Goal: Contribute content

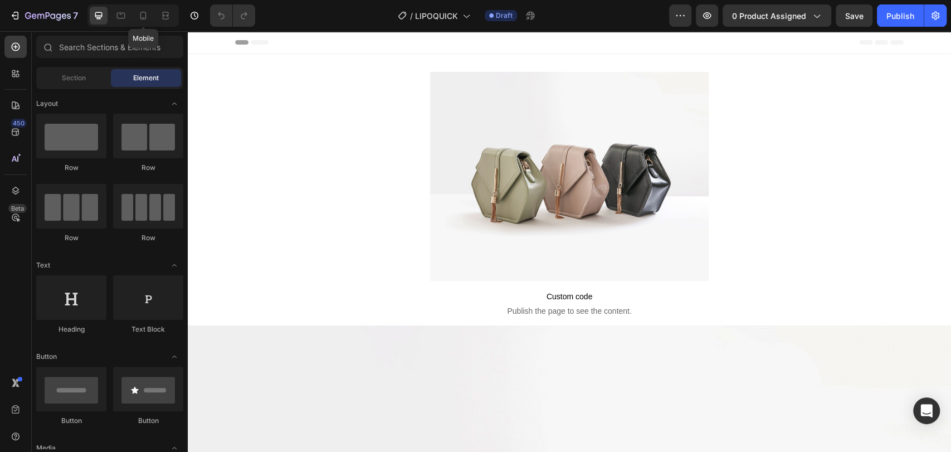
click at [152, 17] on div "Mobile" at bounding box center [132, 15] width 91 height 22
click at [155, 14] on div at bounding box center [132, 15] width 91 height 22
click at [148, 16] on icon at bounding box center [143, 15] width 11 height 11
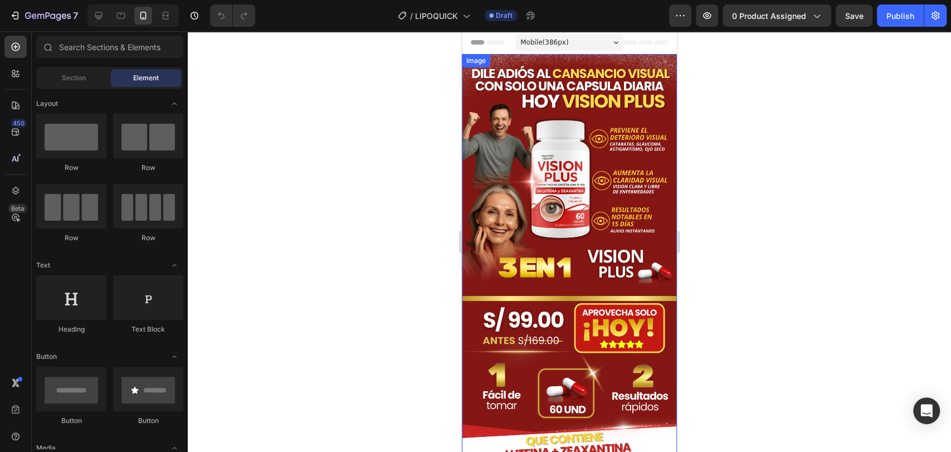
click at [589, 110] on img at bounding box center [569, 352] width 215 height 597
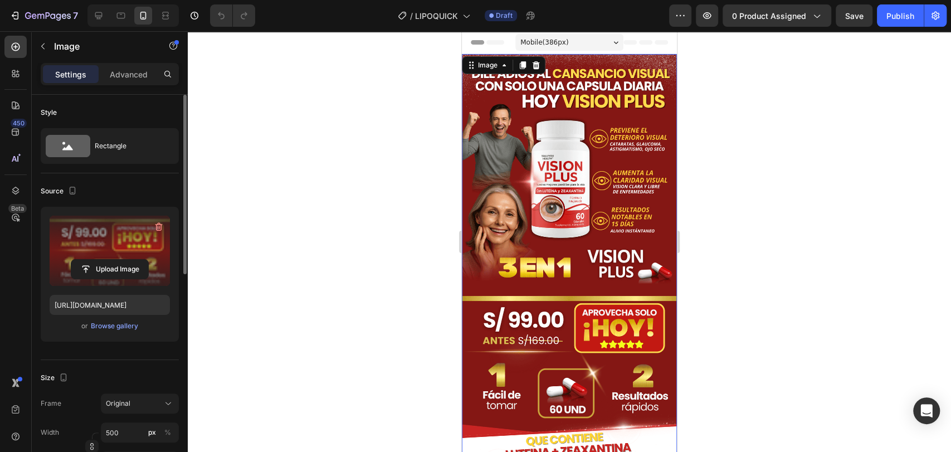
click at [107, 251] on label at bounding box center [110, 251] width 120 height 70
click at [107, 260] on input "file" at bounding box center [109, 269] width 77 height 19
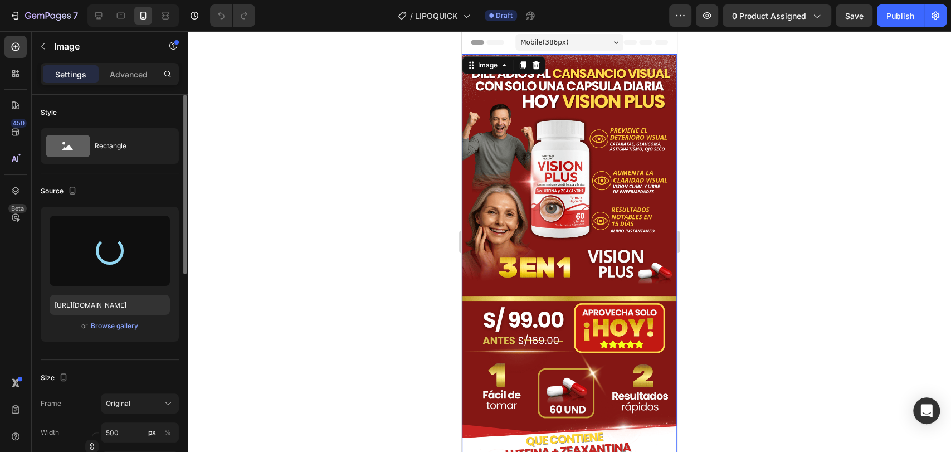
type input "[URL][DOMAIN_NAME]"
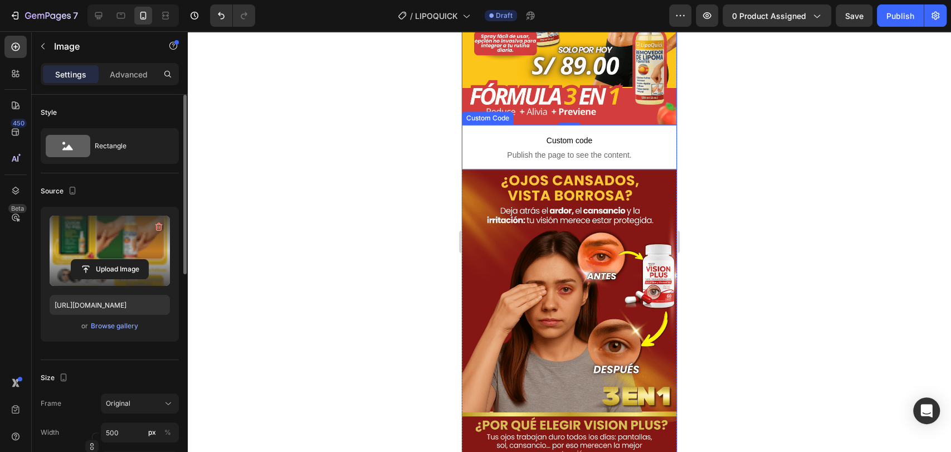
scroll to position [557, 0]
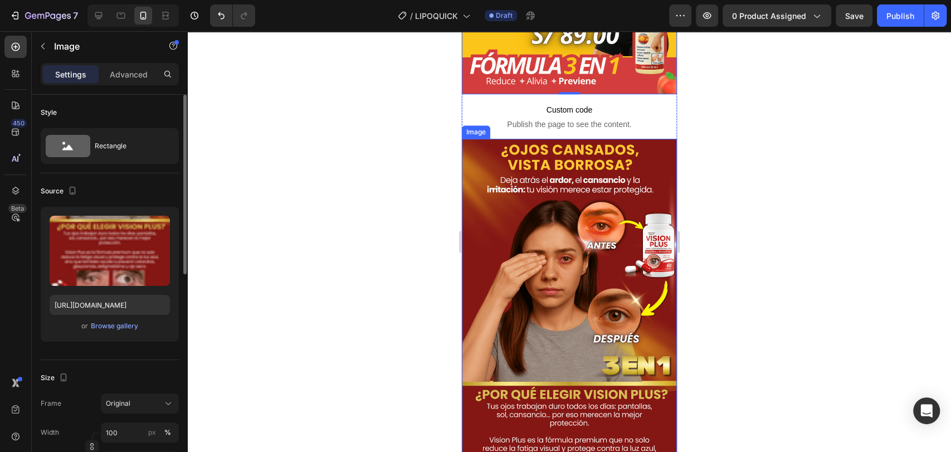
click at [526, 226] on img at bounding box center [569, 437] width 215 height 597
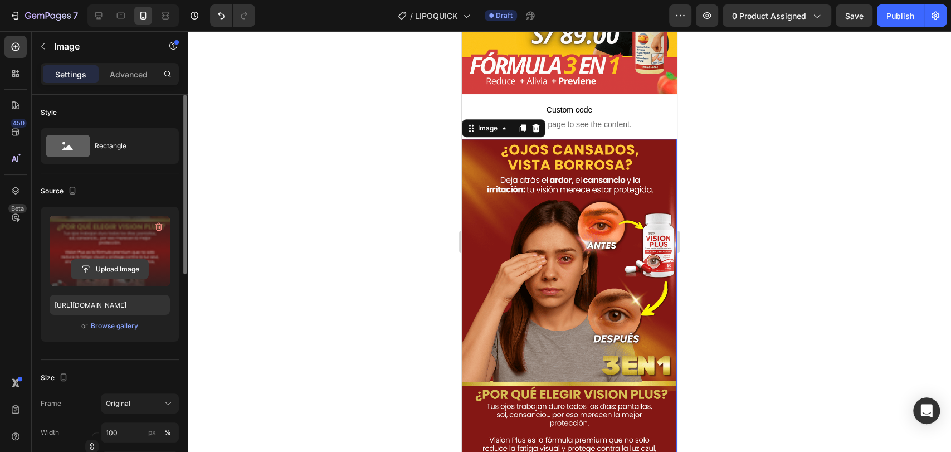
click at [99, 260] on input "file" at bounding box center [109, 269] width 77 height 19
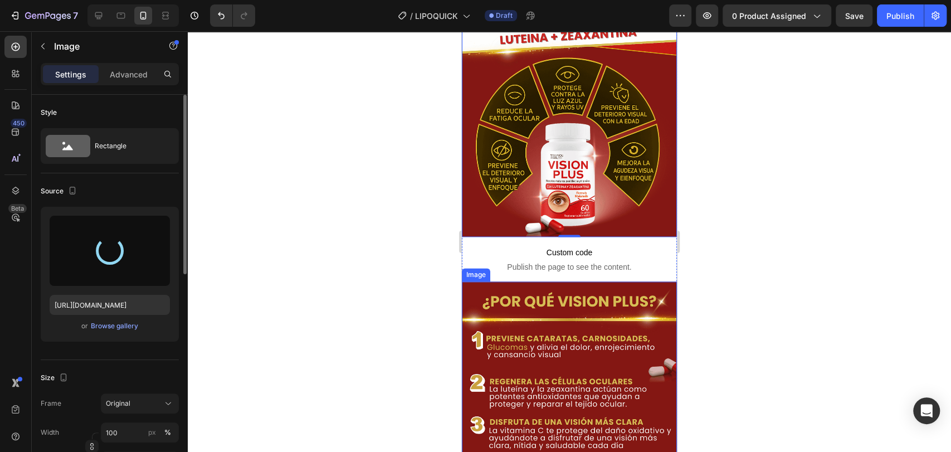
scroll to position [1052, 0]
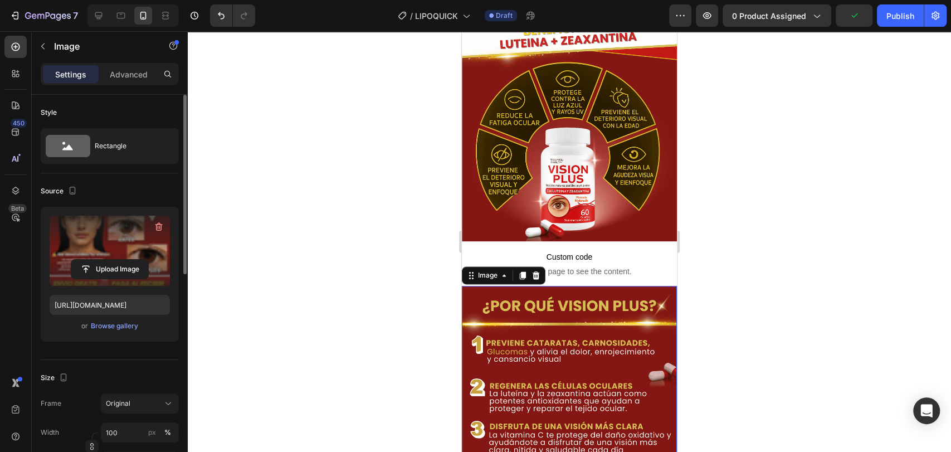
click at [91, 257] on label at bounding box center [110, 251] width 120 height 70
click at [91, 260] on input "file" at bounding box center [109, 269] width 77 height 19
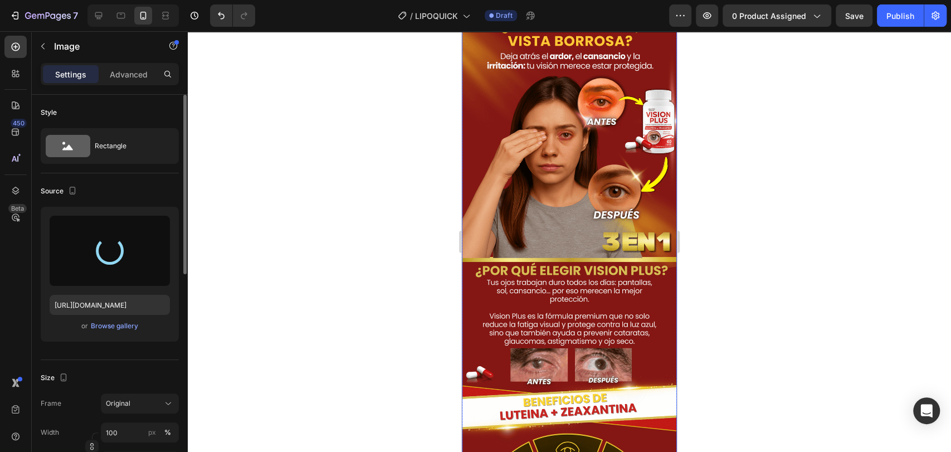
type input "[URL][DOMAIN_NAME]"
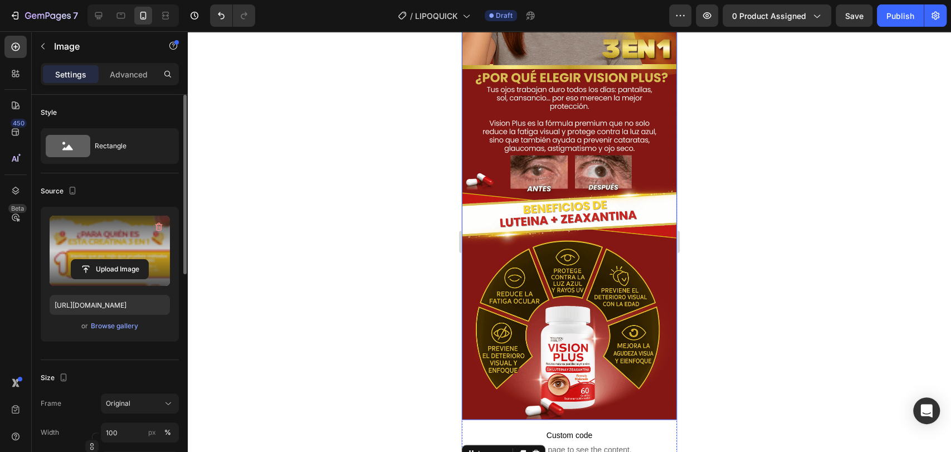
scroll to position [742, 0]
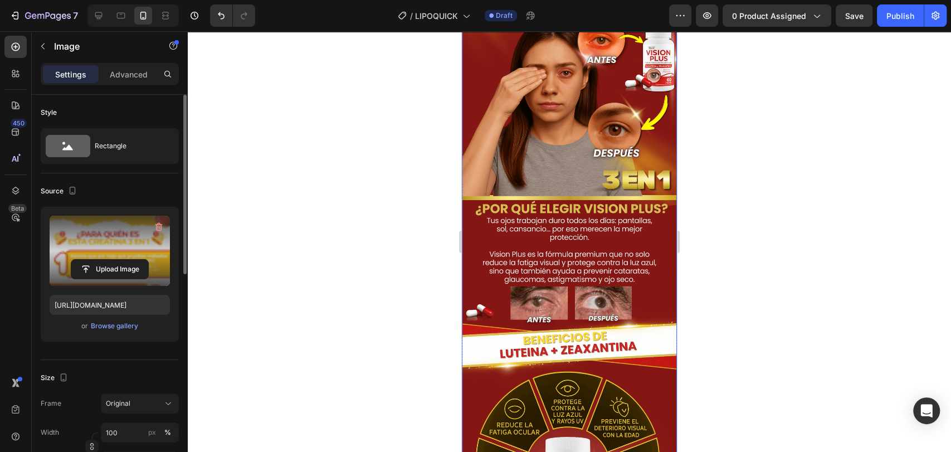
click at [553, 219] on img at bounding box center [569, 251] width 215 height 597
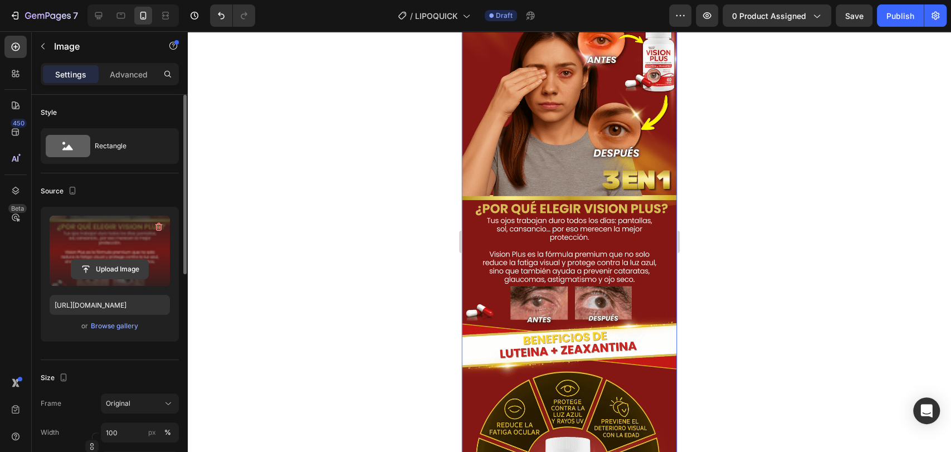
click at [94, 264] on input "file" at bounding box center [109, 269] width 77 height 19
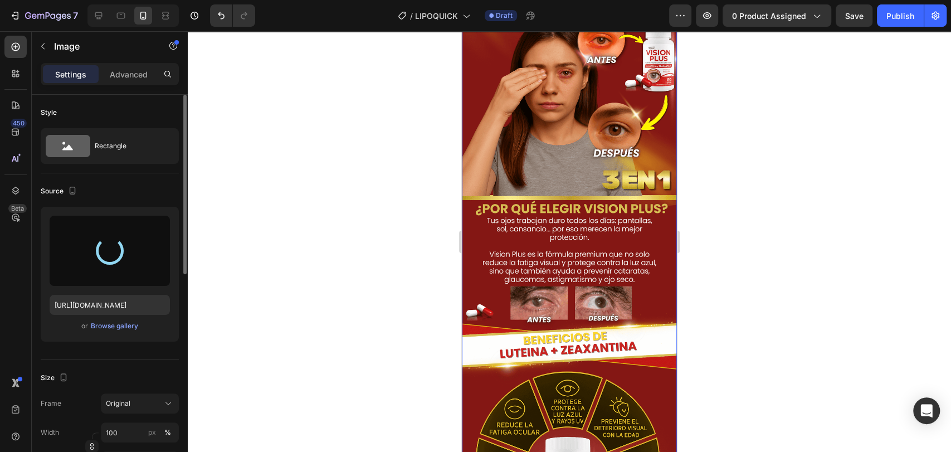
type input "[URL][DOMAIN_NAME]"
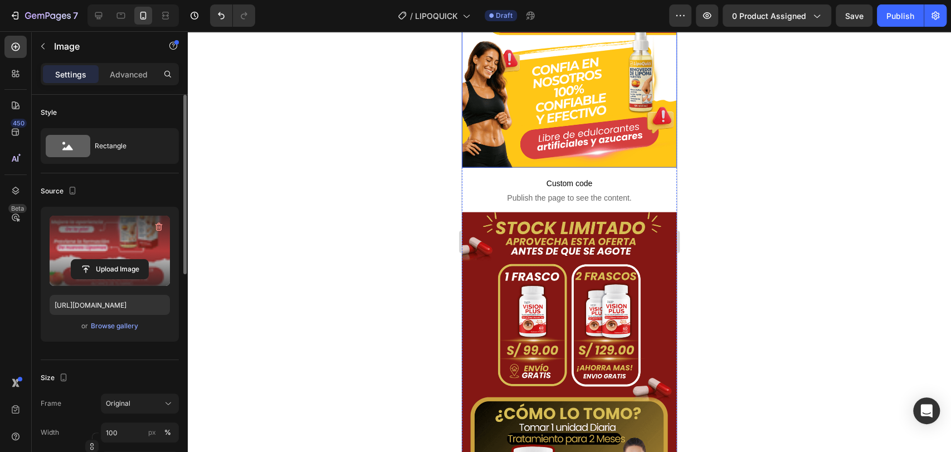
scroll to position [1733, 0]
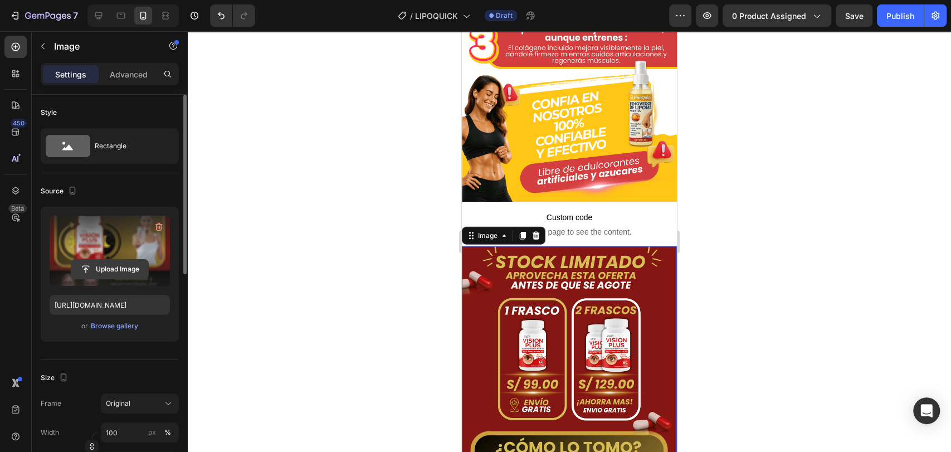
click at [107, 261] on input "file" at bounding box center [109, 269] width 77 height 19
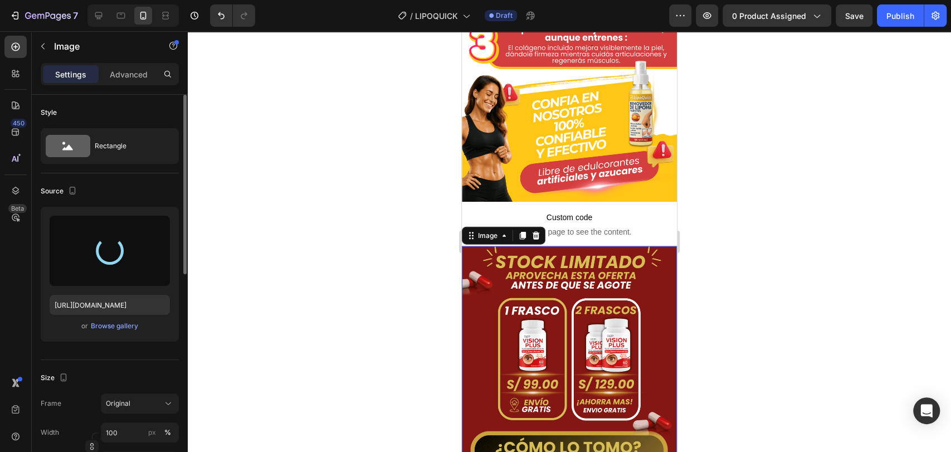
type input "[URL][DOMAIN_NAME]"
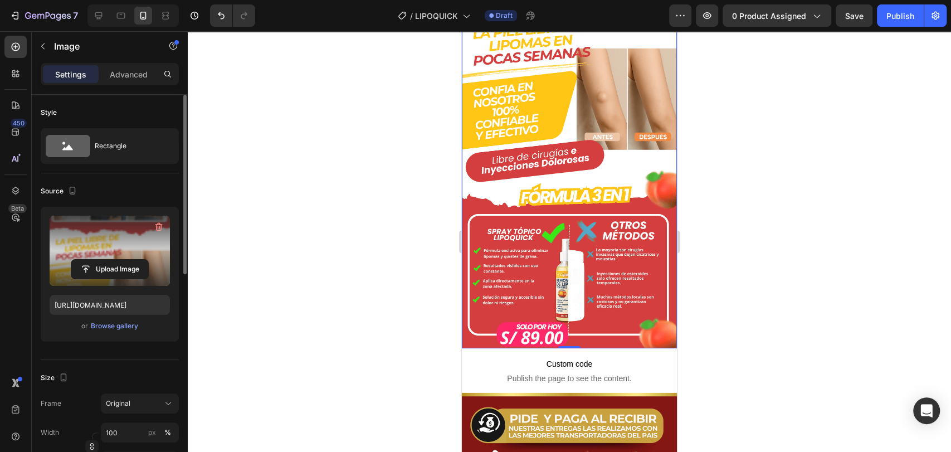
scroll to position [2537, 0]
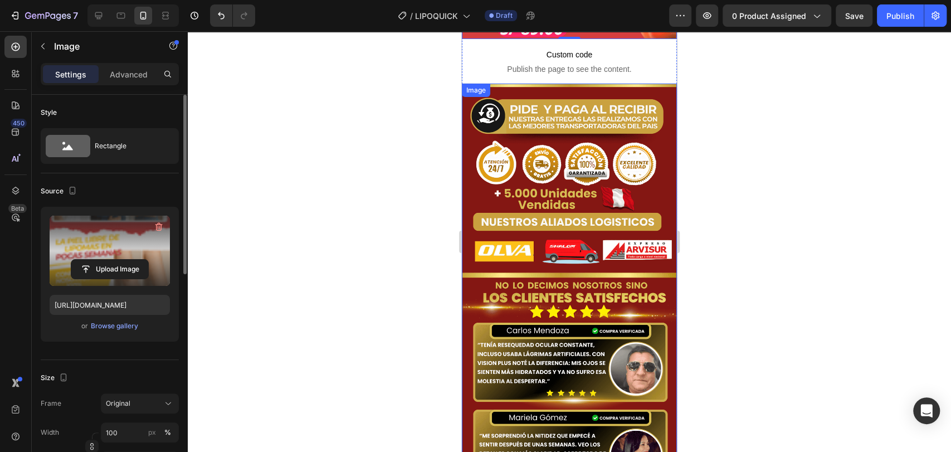
click at [633, 172] on img at bounding box center [569, 382] width 215 height 597
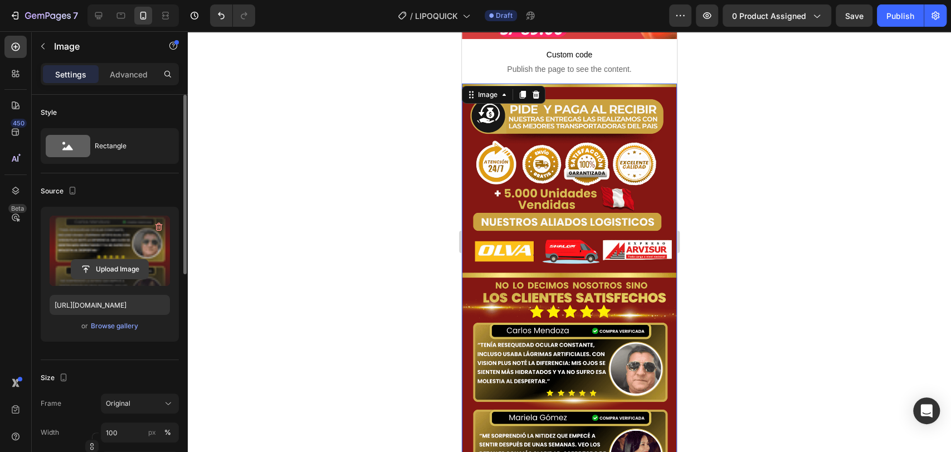
click at [95, 261] on input "file" at bounding box center [109, 269] width 77 height 19
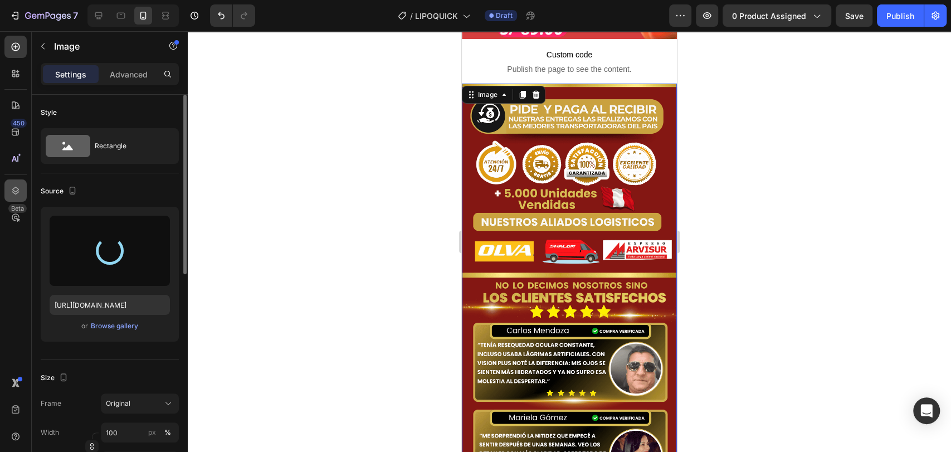
type input "[URL][DOMAIN_NAME]"
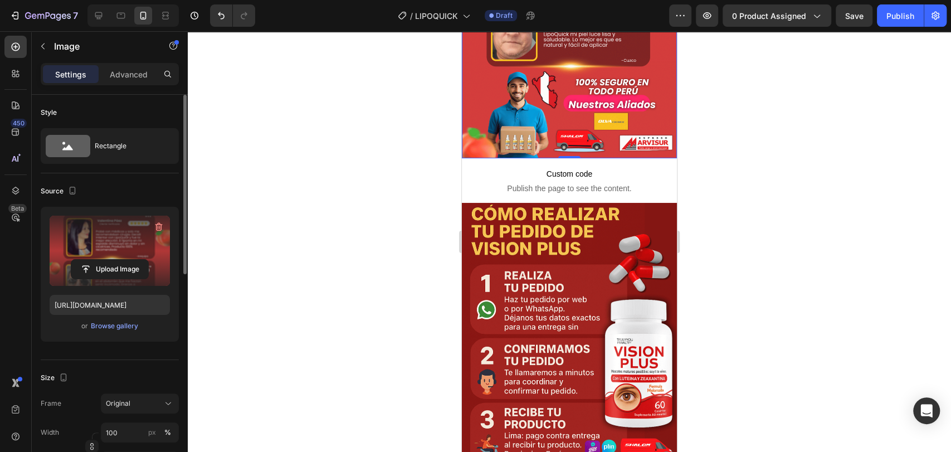
scroll to position [2847, 0]
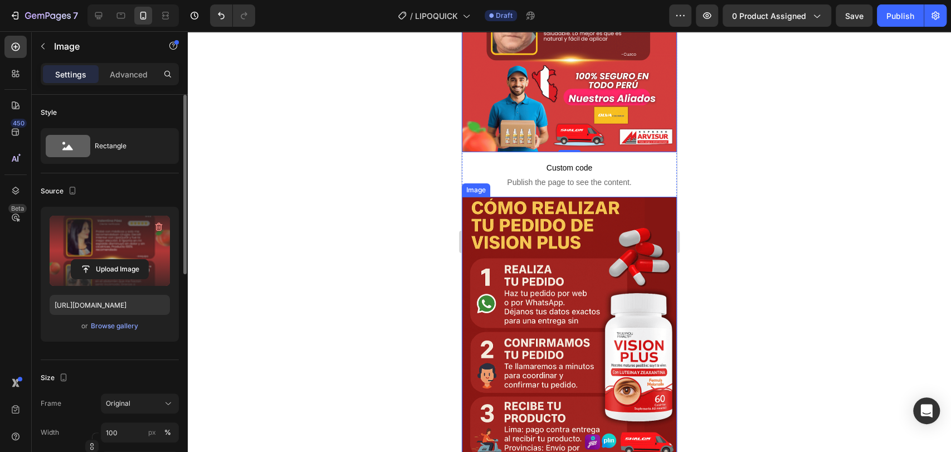
click at [590, 206] on img at bounding box center [569, 331] width 215 height 268
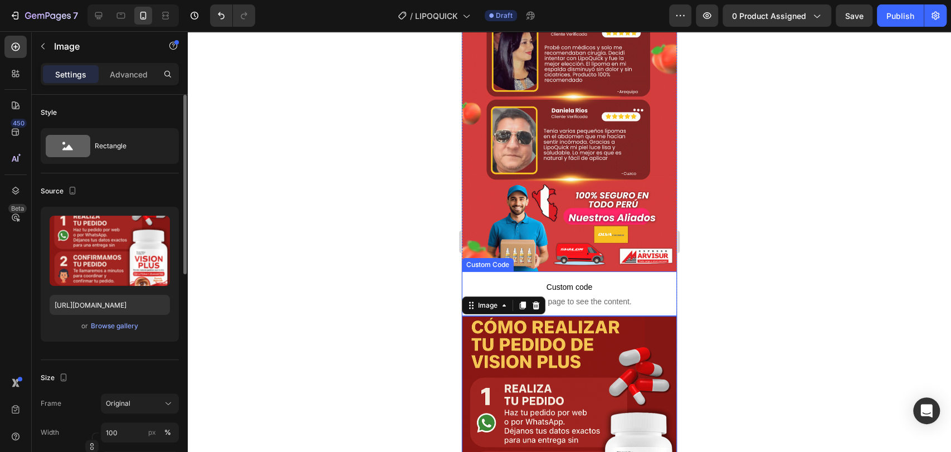
scroll to position [2722, 0]
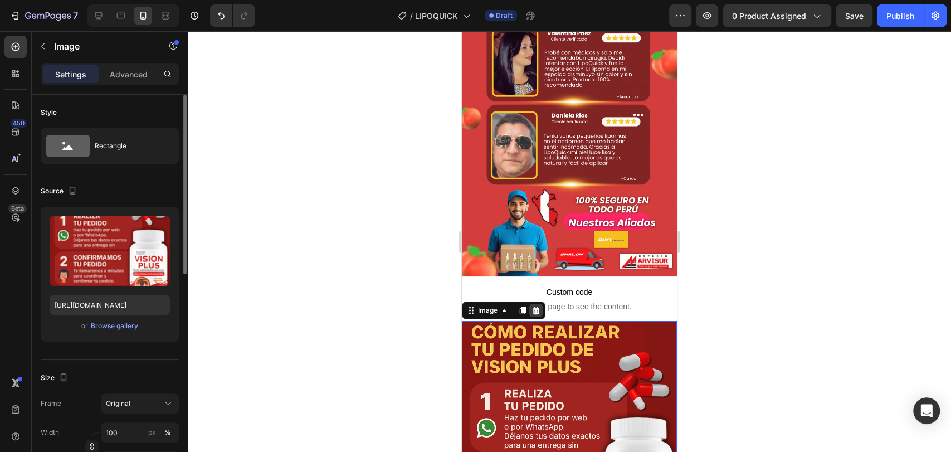
click at [540, 306] on icon at bounding box center [535, 310] width 9 height 9
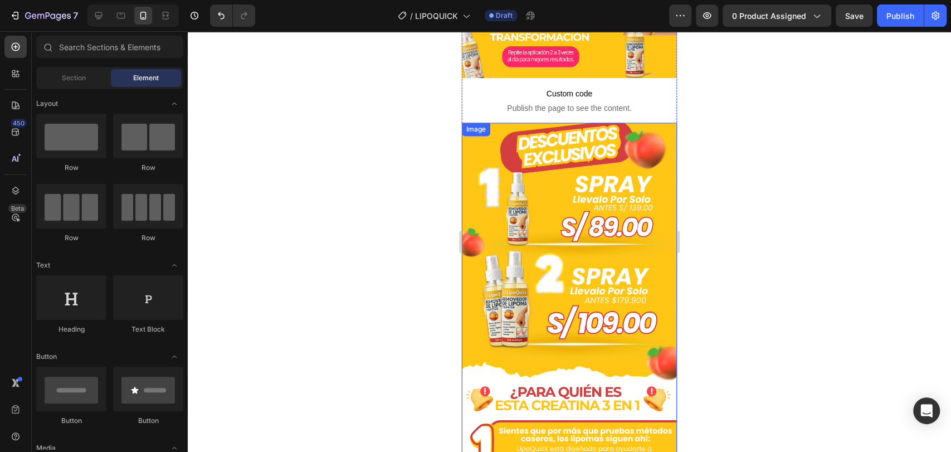
scroll to position [1211, 0]
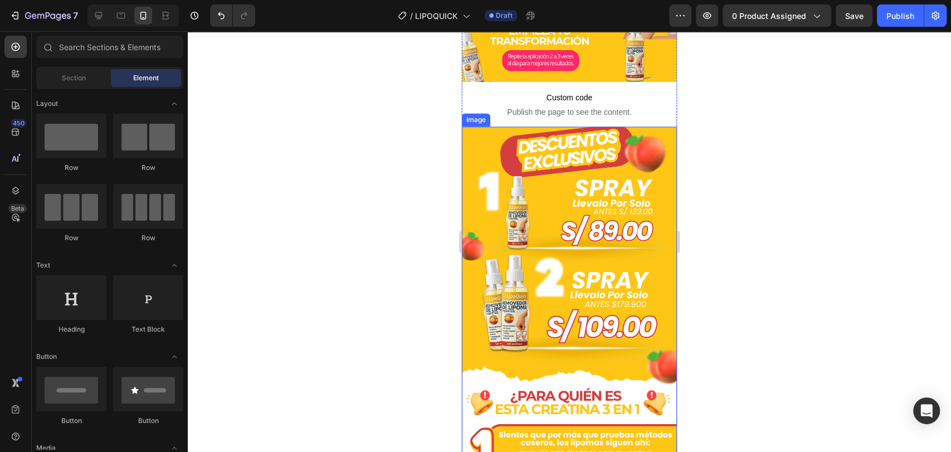
click at [573, 207] on img at bounding box center [569, 424] width 215 height 597
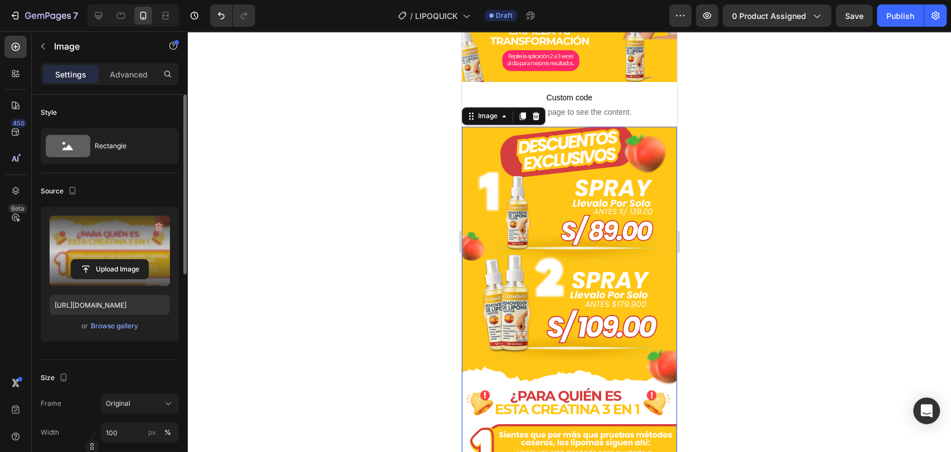
click at [101, 258] on label at bounding box center [110, 251] width 120 height 70
click at [101, 260] on input "file" at bounding box center [109, 269] width 77 height 19
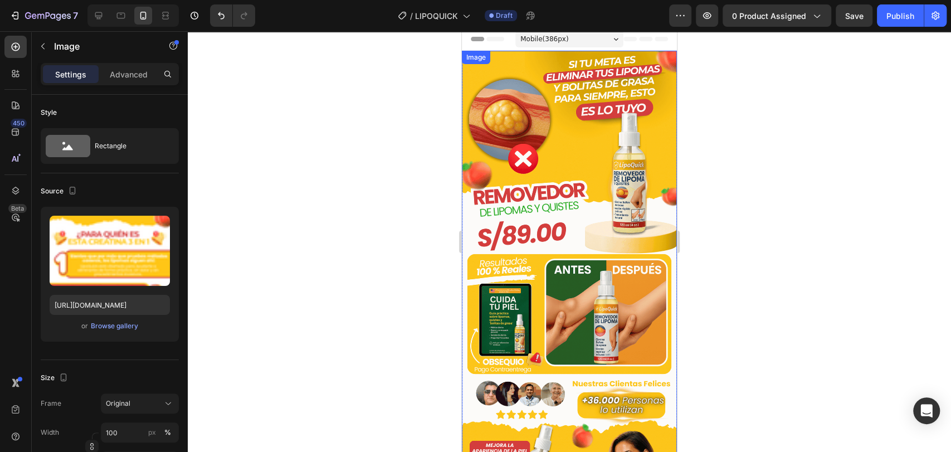
scroll to position [0, 0]
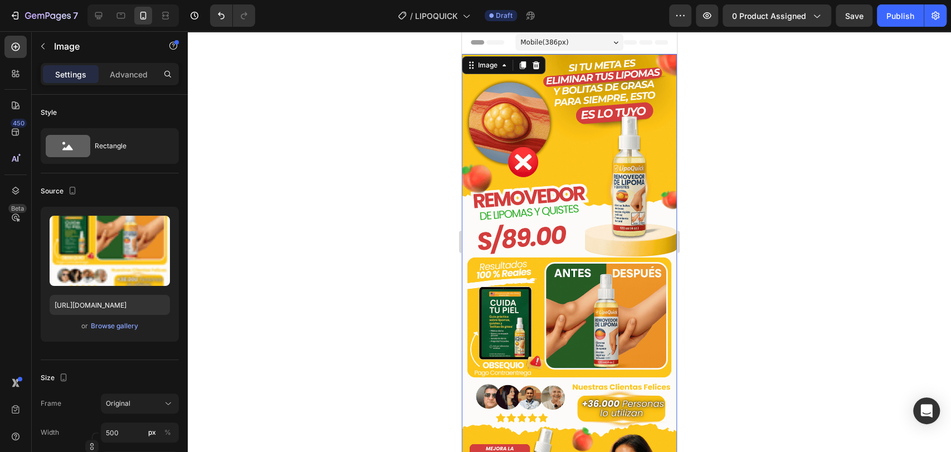
click at [553, 159] on img at bounding box center [569, 352] width 215 height 597
click at [539, 202] on img at bounding box center [569, 352] width 215 height 597
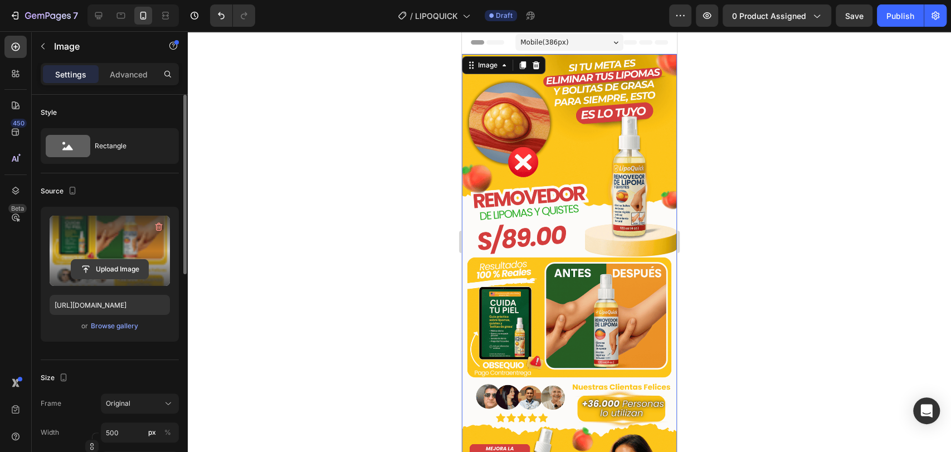
click at [101, 267] on input "file" at bounding box center [109, 269] width 77 height 19
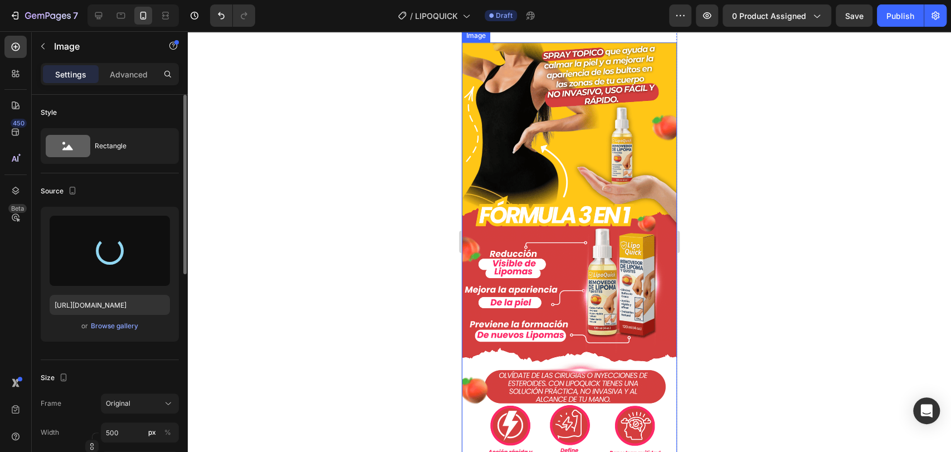
scroll to position [681, 0]
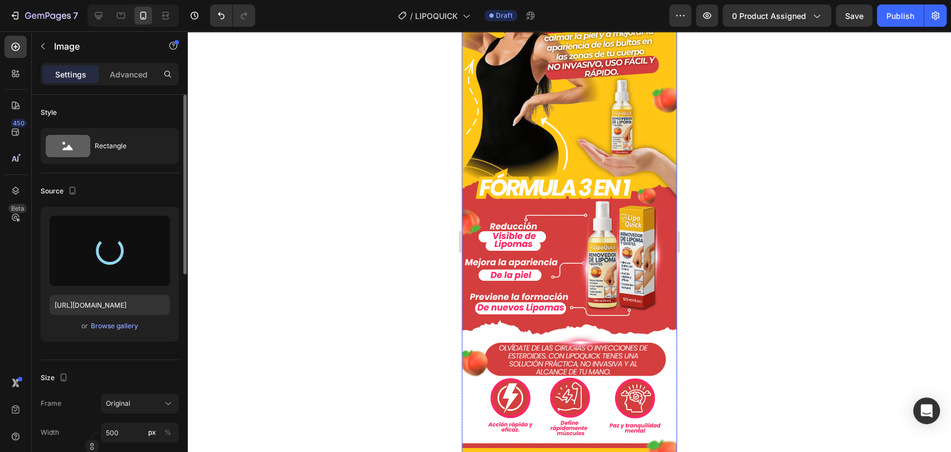
type input "[URL][DOMAIN_NAME]"
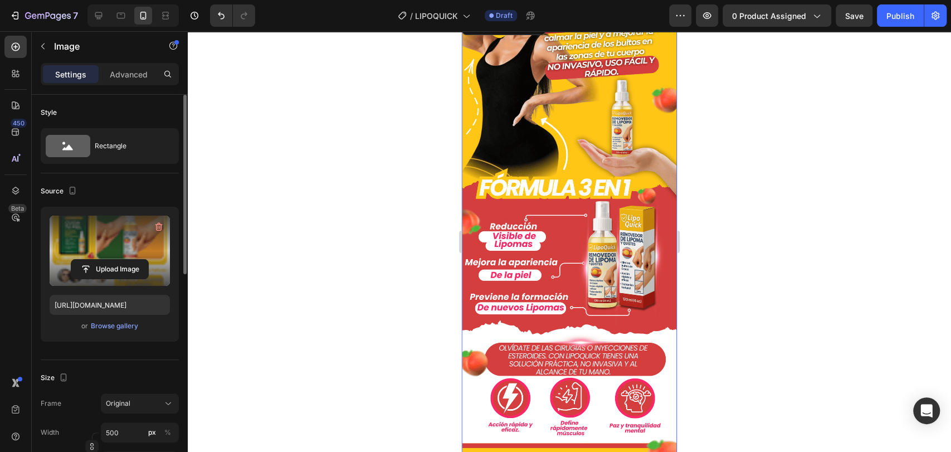
click at [562, 178] on img at bounding box center [569, 313] width 215 height 597
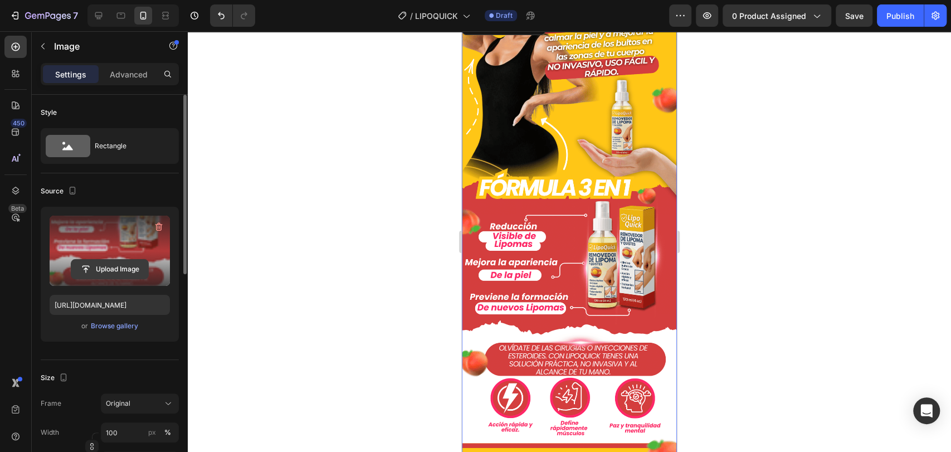
click at [104, 260] on input "file" at bounding box center [109, 269] width 77 height 19
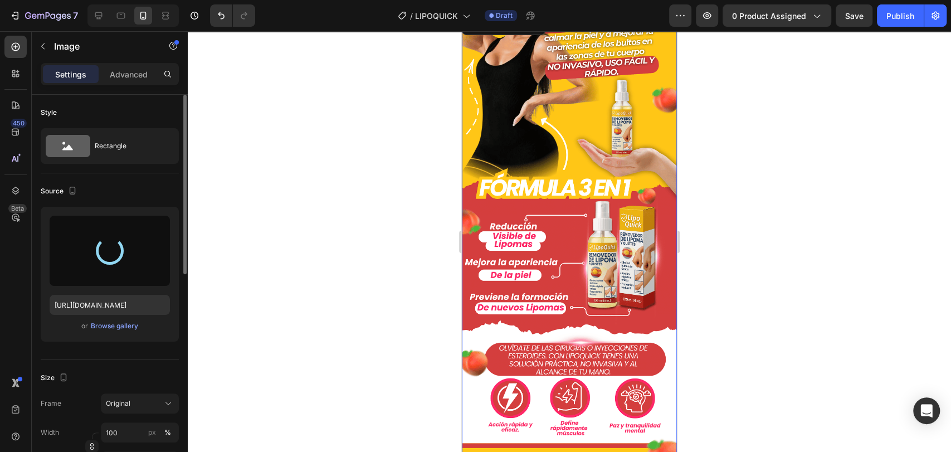
type input "[URL][DOMAIN_NAME]"
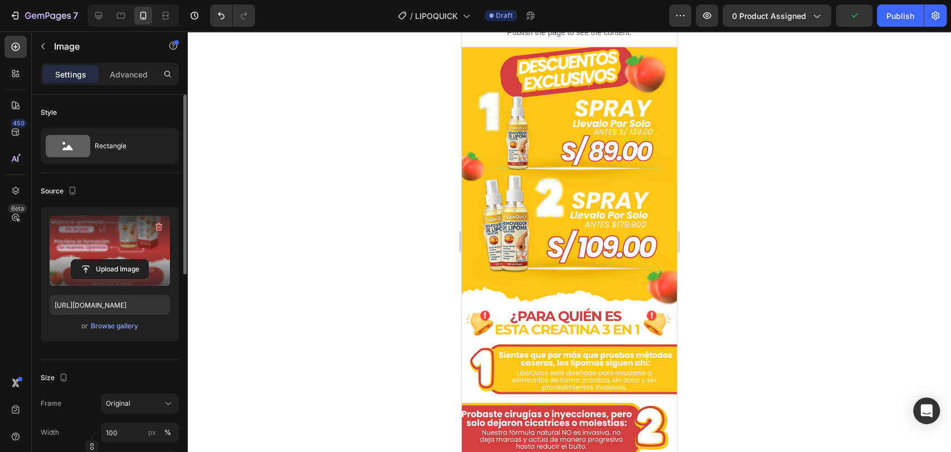
scroll to position [1299, 0]
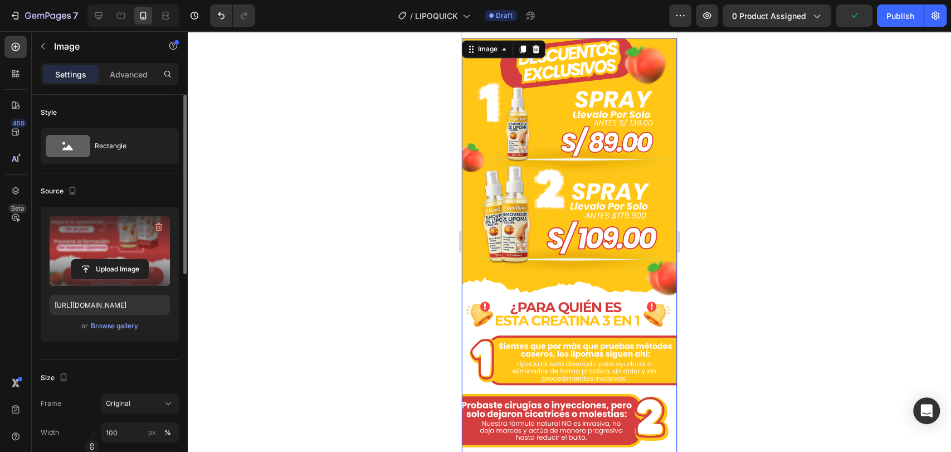
click at [548, 189] on img at bounding box center [569, 336] width 215 height 597
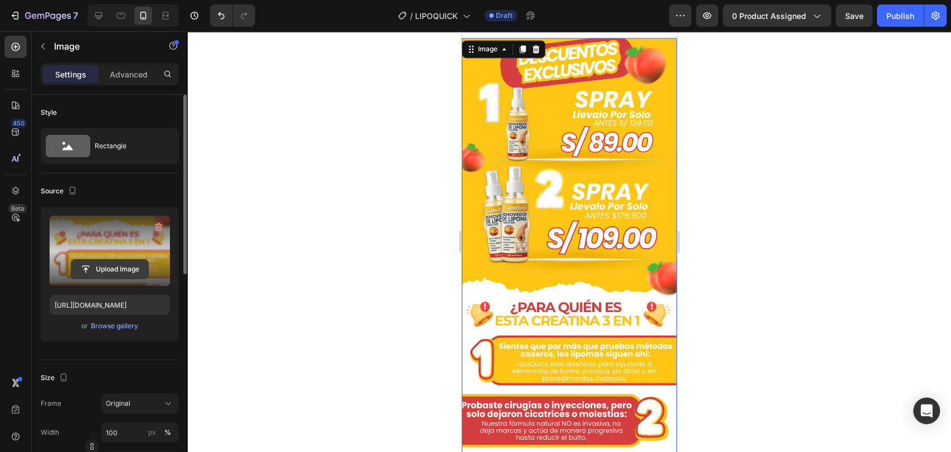
click at [109, 260] on input "file" at bounding box center [109, 269] width 77 height 19
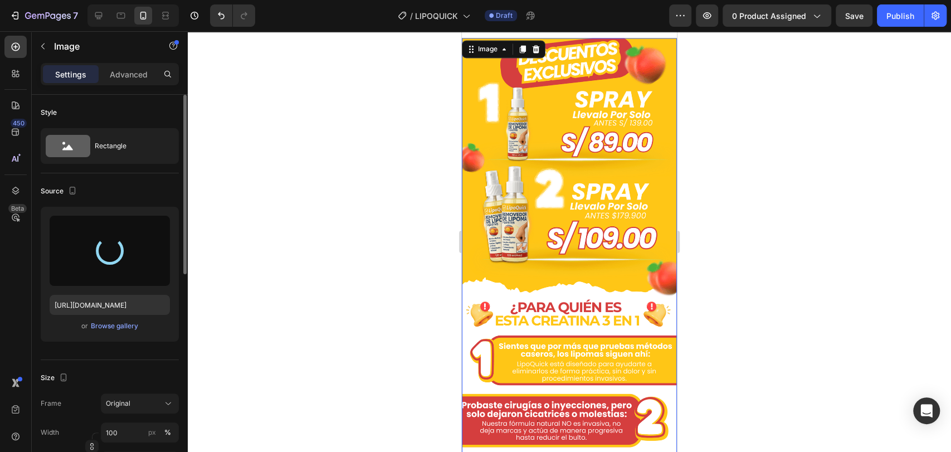
type input "[URL][DOMAIN_NAME]"
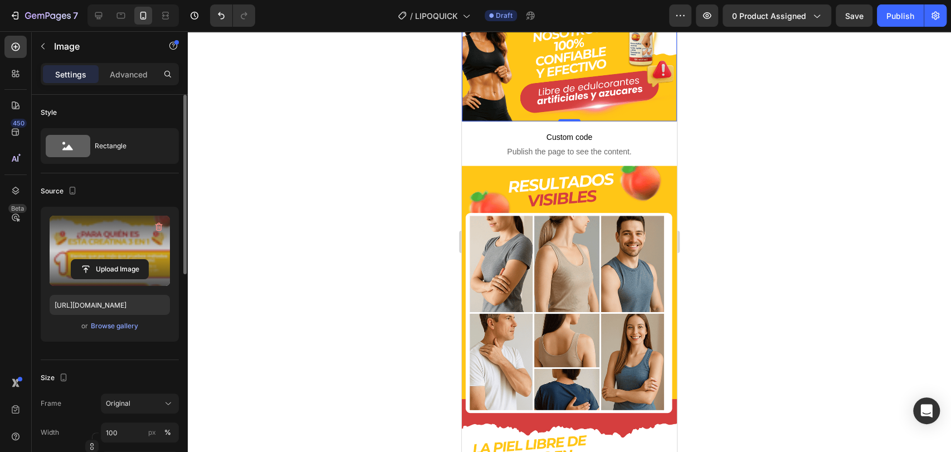
scroll to position [1856, 0]
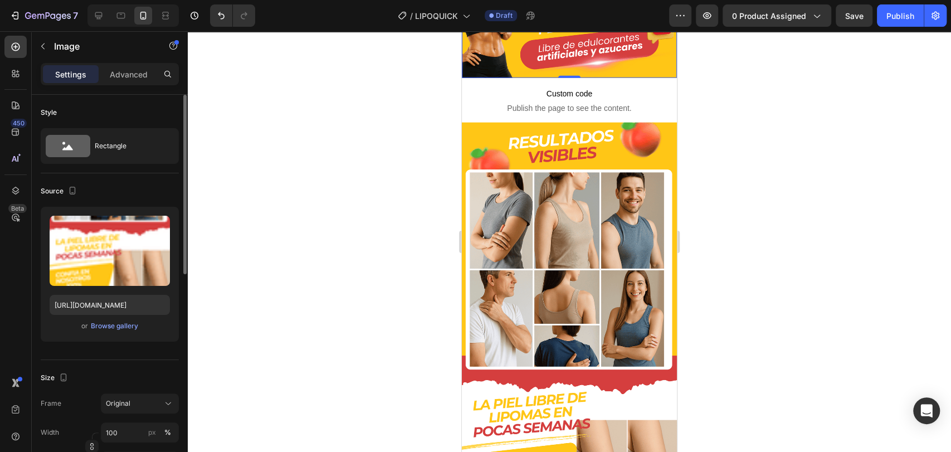
click at [570, 236] on img at bounding box center [569, 421] width 215 height 597
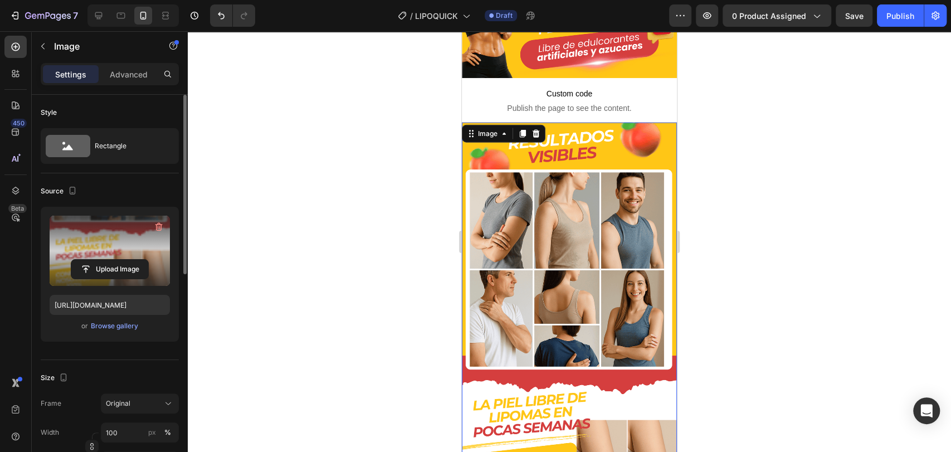
click at [86, 251] on label at bounding box center [110, 251] width 120 height 70
click at [86, 260] on input "file" at bounding box center [109, 269] width 77 height 19
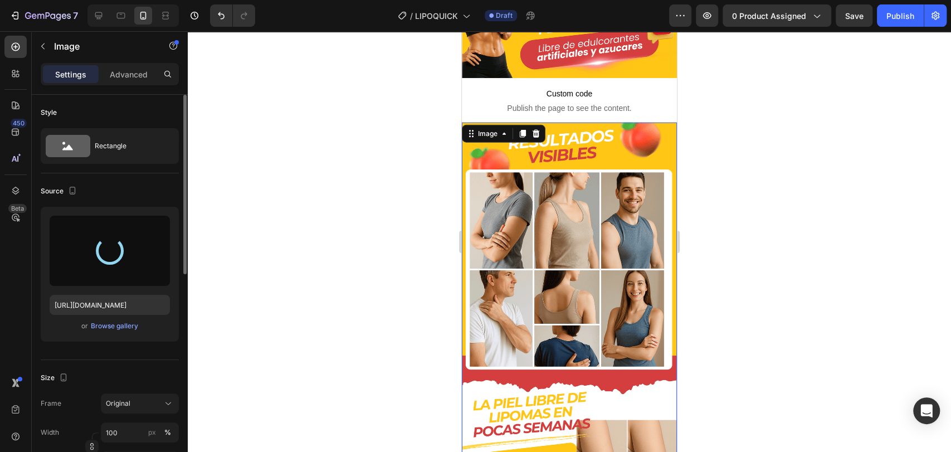
type input "[URL][DOMAIN_NAME]"
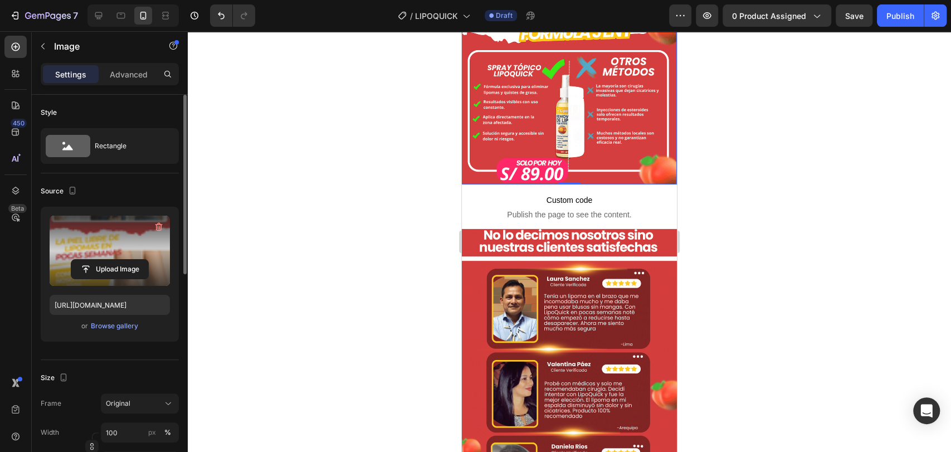
scroll to position [2413, 0]
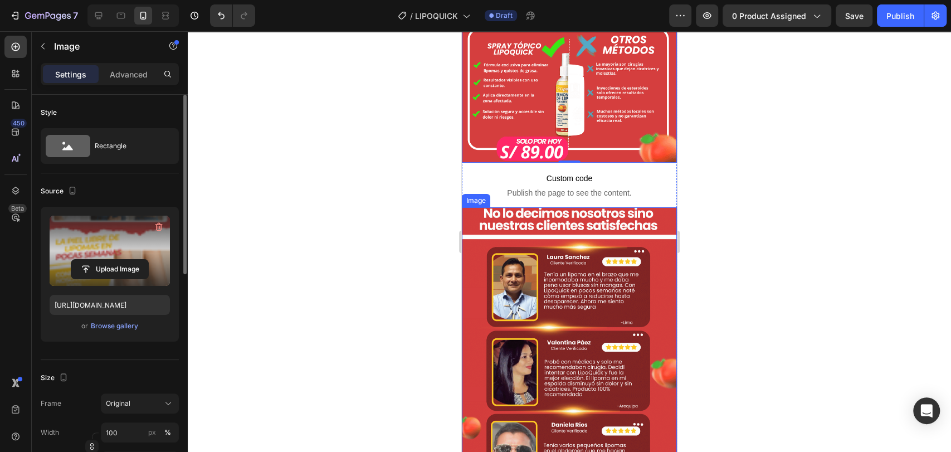
click at [577, 283] on img at bounding box center [569, 396] width 215 height 378
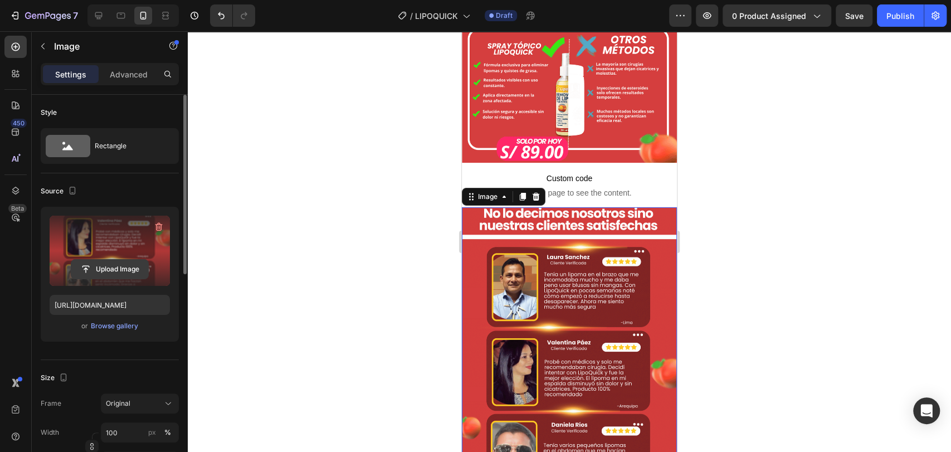
click at [102, 271] on input "file" at bounding box center [109, 269] width 77 height 19
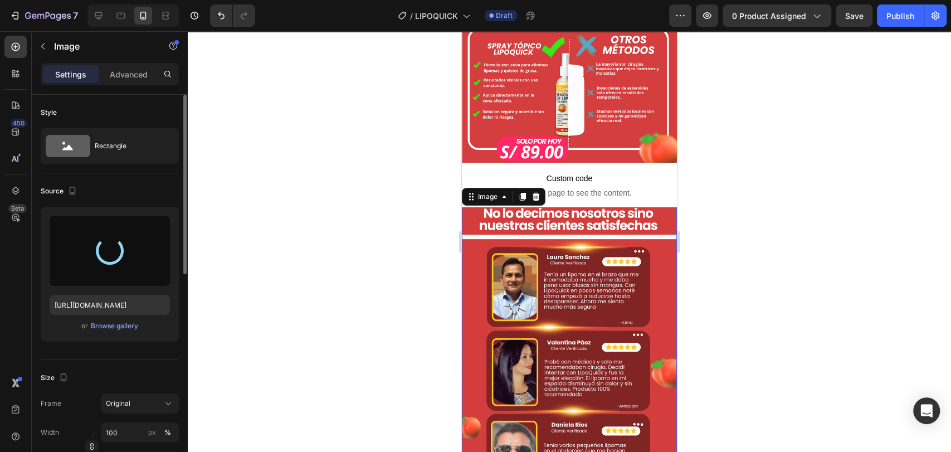
type input "[URL][DOMAIN_NAME]"
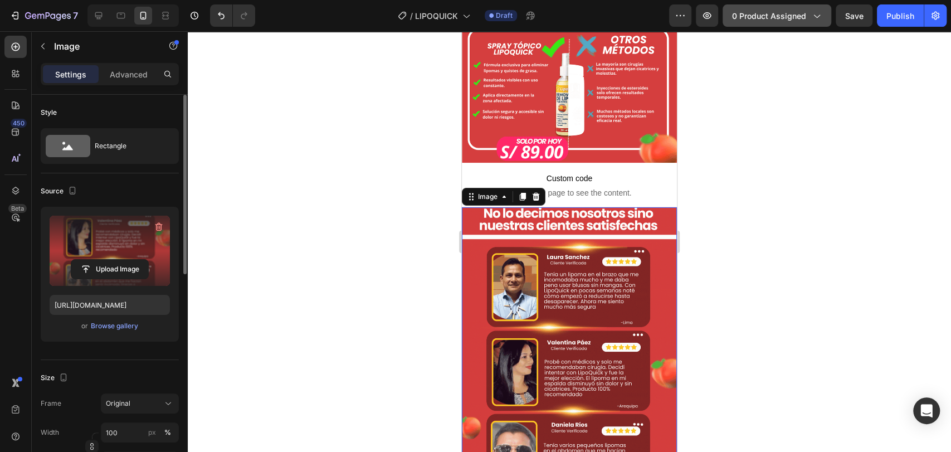
click at [806, 10] on div "0 product assigned" at bounding box center [777, 16] width 90 height 12
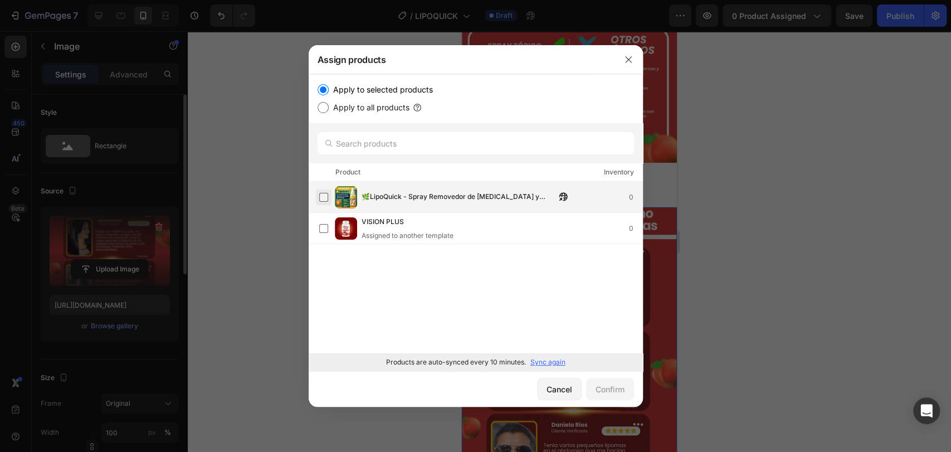
click at [323, 194] on label at bounding box center [323, 197] width 9 height 9
click at [608, 387] on div "Confirm" at bounding box center [609, 389] width 29 height 12
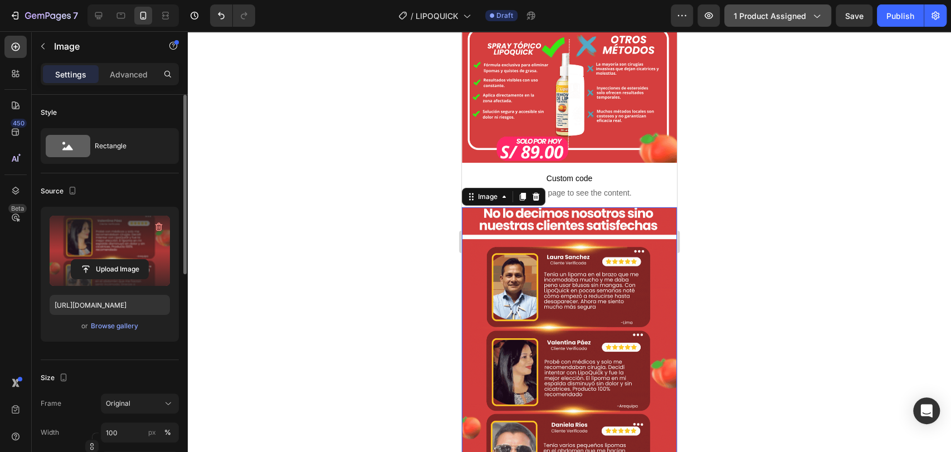
click at [814, 12] on icon "button" at bounding box center [815, 15] width 11 height 11
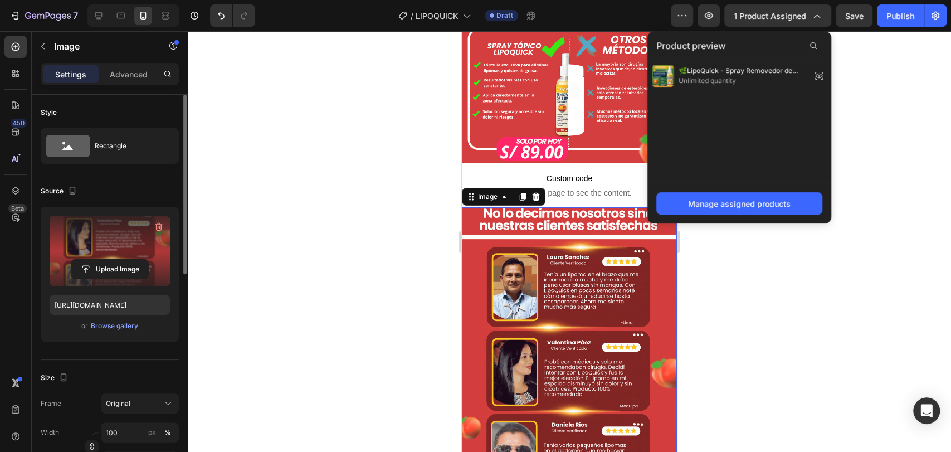
click at [881, 107] on div at bounding box center [569, 241] width 763 height 420
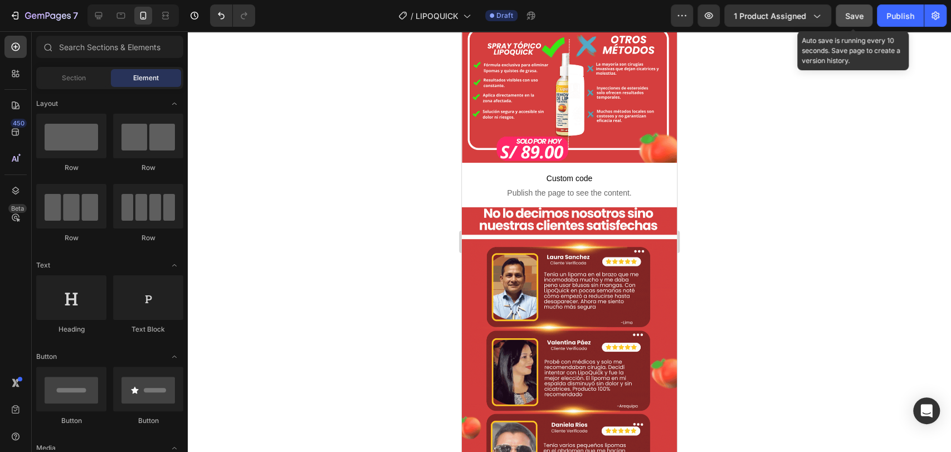
click at [855, 16] on span "Save" at bounding box center [854, 15] width 18 height 9
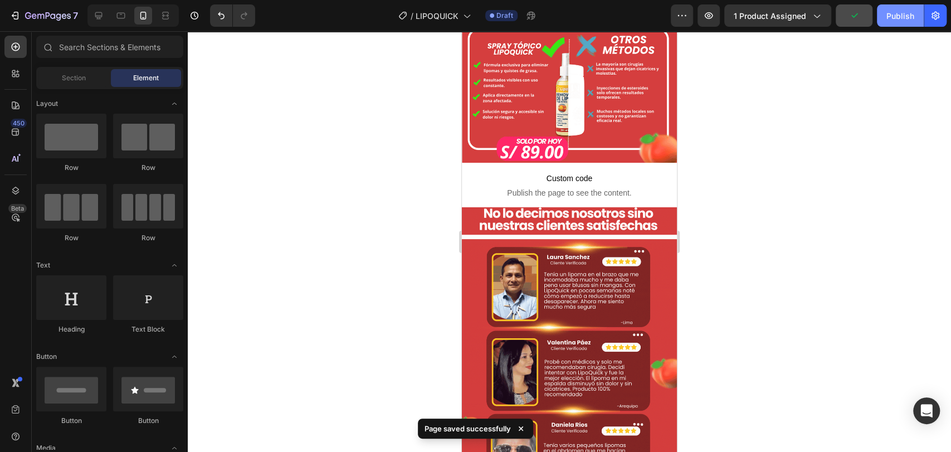
click at [894, 14] on div "Publish" at bounding box center [900, 16] width 28 height 12
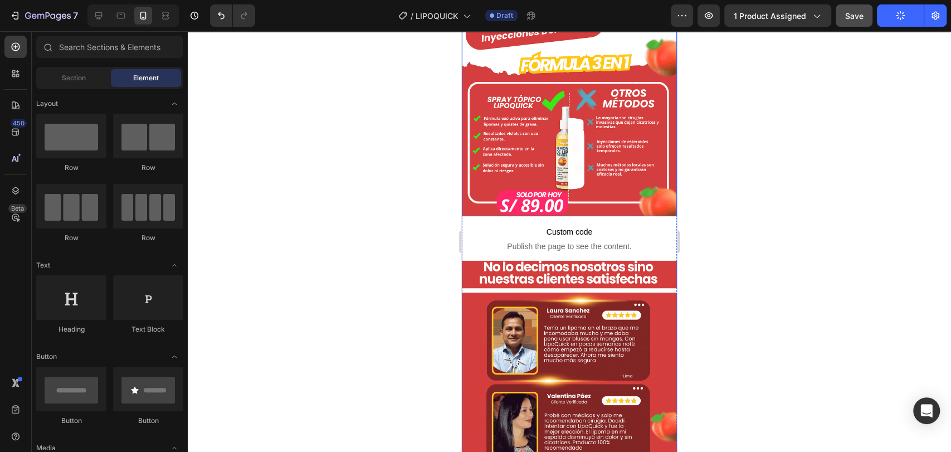
scroll to position [2351, 0]
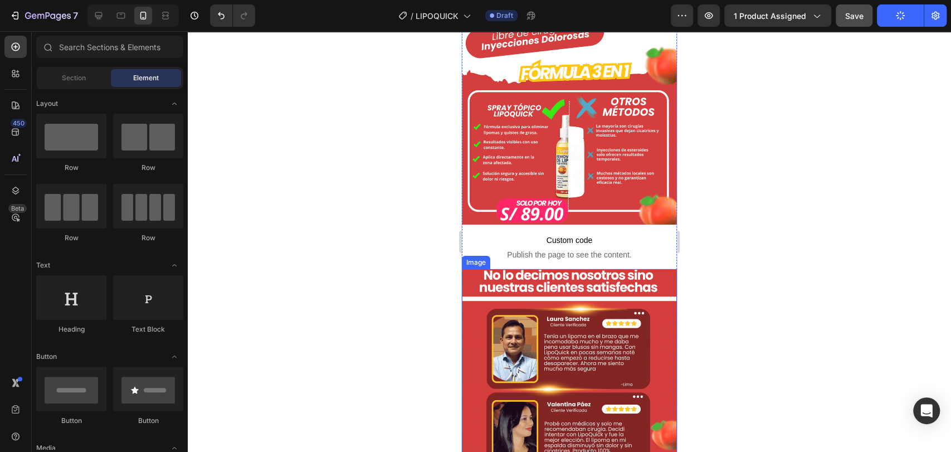
click at [551, 269] on img at bounding box center [569, 458] width 215 height 378
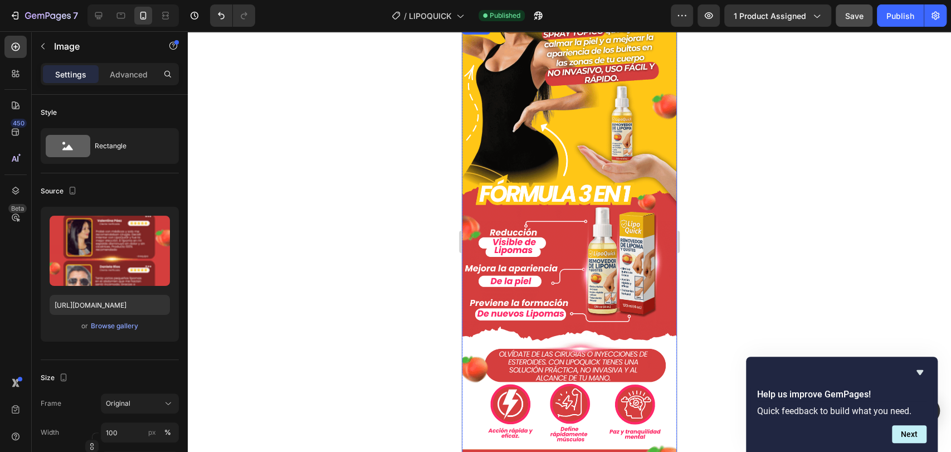
scroll to position [681, 0]
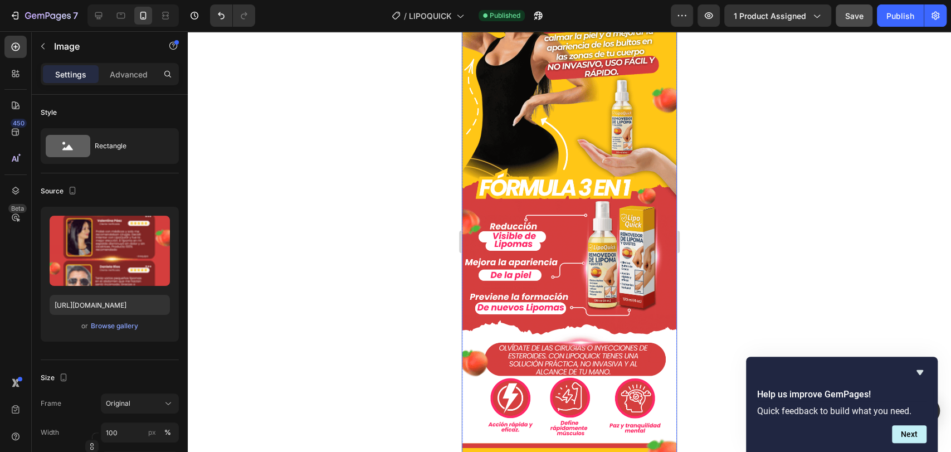
click at [578, 199] on img at bounding box center [569, 313] width 215 height 597
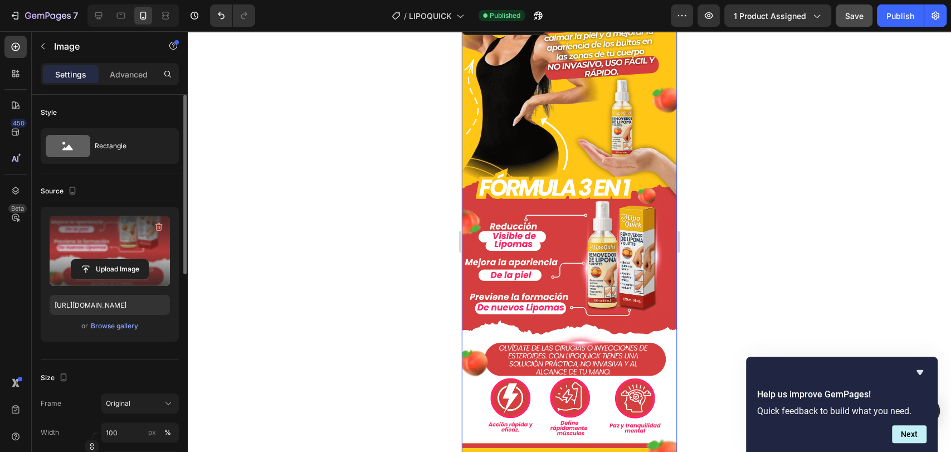
click at [102, 251] on label at bounding box center [110, 251] width 120 height 70
click at [102, 260] on input "file" at bounding box center [109, 269] width 77 height 19
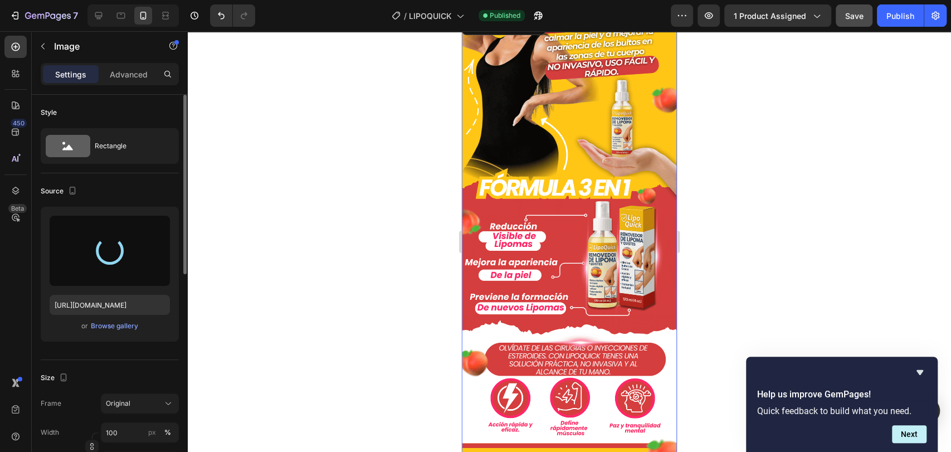
type input "[URL][DOMAIN_NAME]"
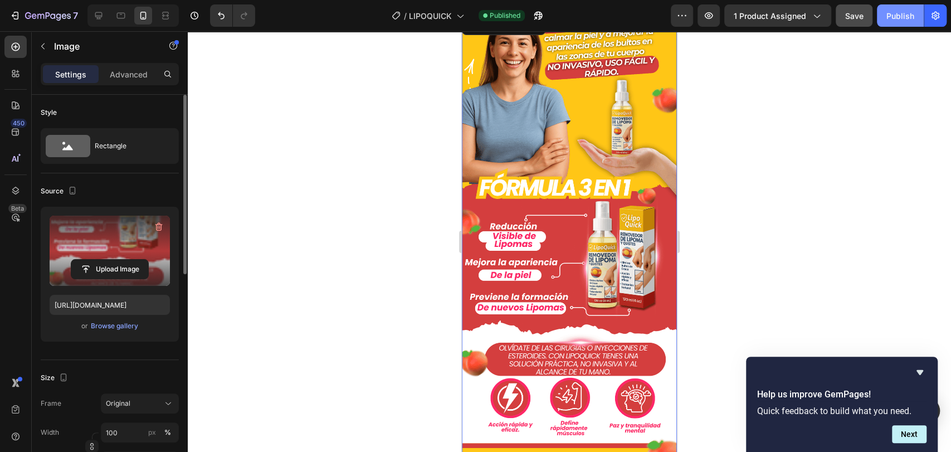
click at [901, 14] on div "Publish" at bounding box center [900, 16] width 28 height 12
